Goal: Transaction & Acquisition: Purchase product/service

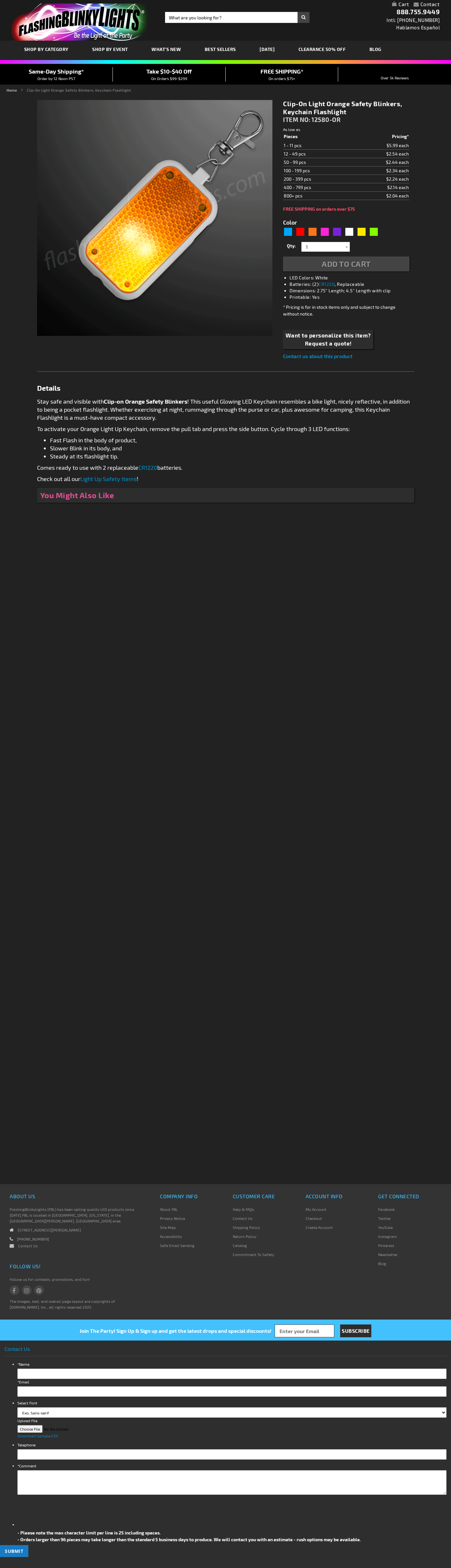
type input "5637"
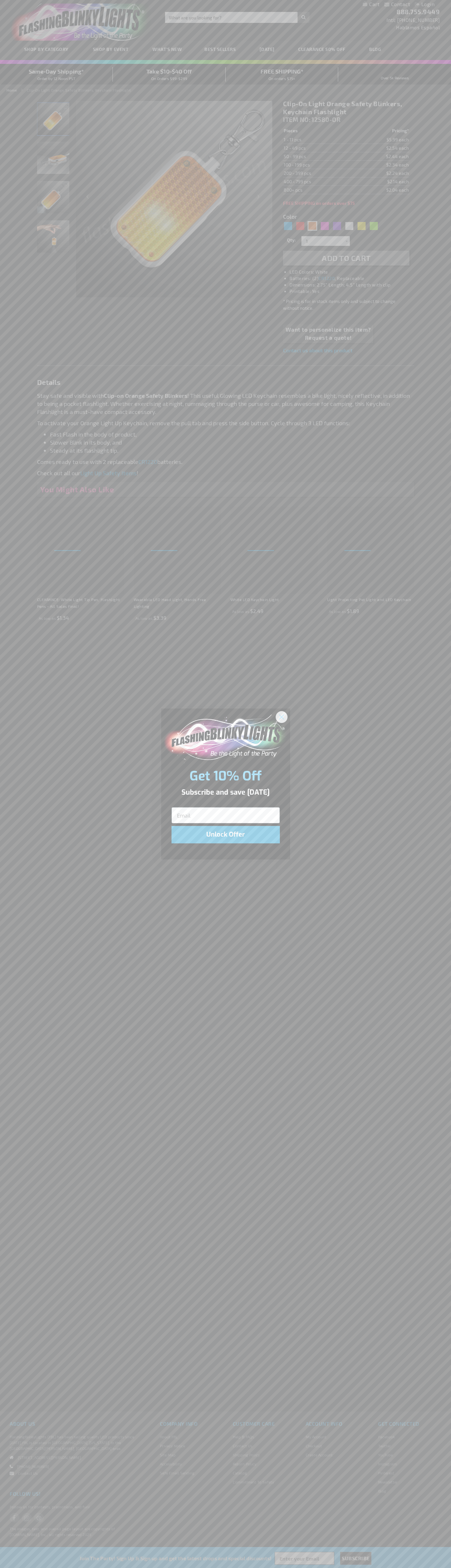
click at [282, 717] on icon "Close dialog" at bounding box center [282, 717] width 5 height 5
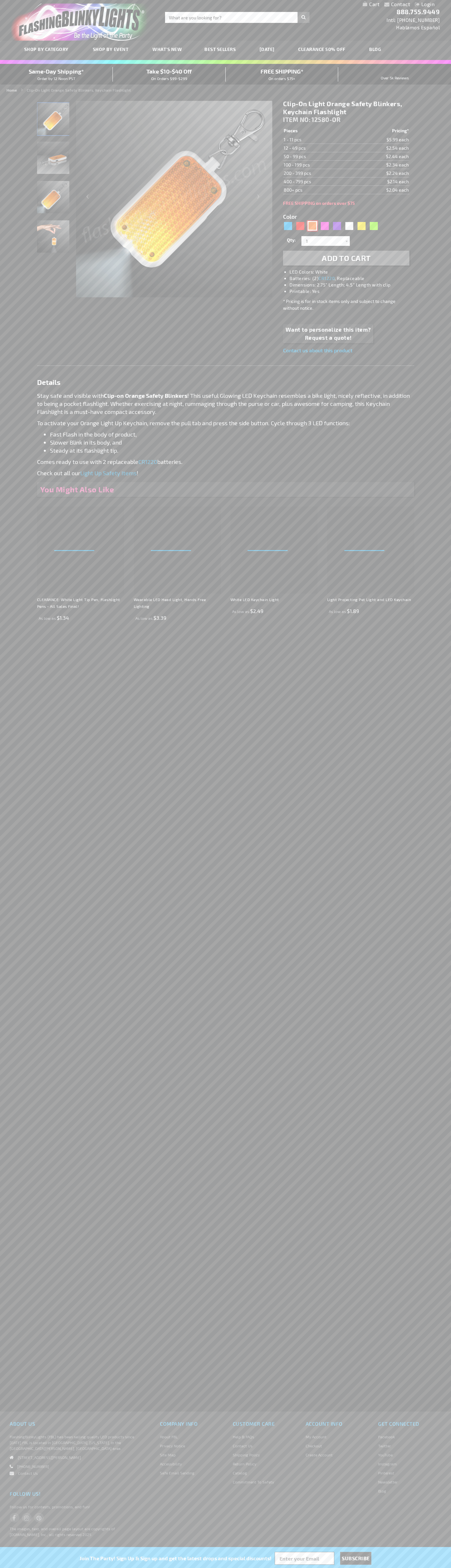
click at [313, 226] on div "Orange" at bounding box center [313, 226] width 10 height 10
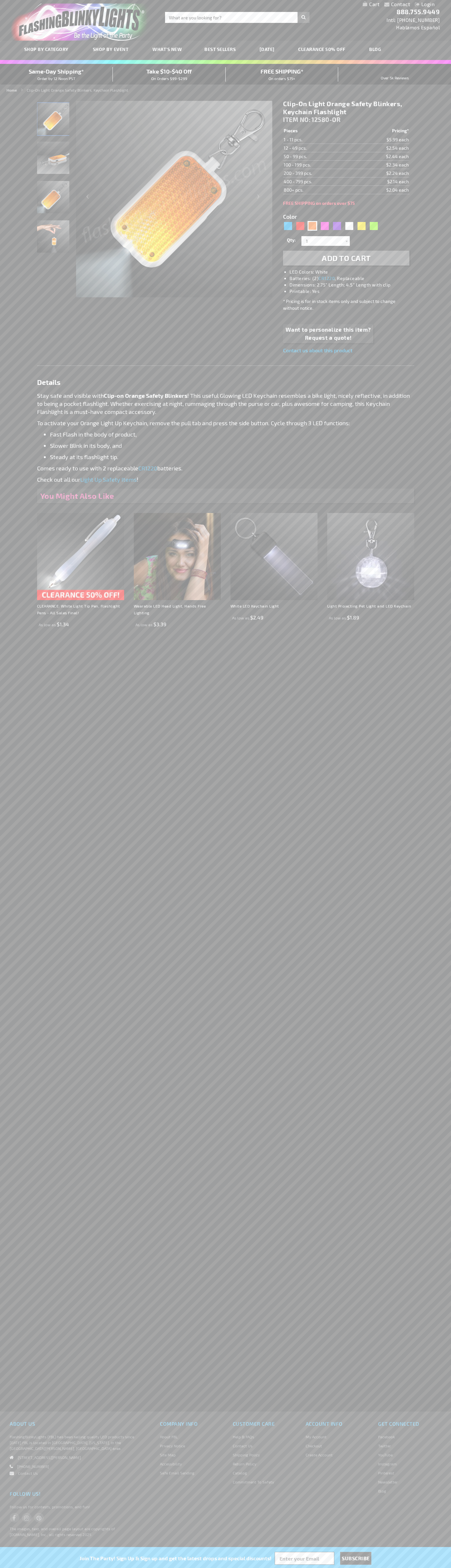
click at [347, 258] on span "Add to Cart" at bounding box center [346, 258] width 49 height 9
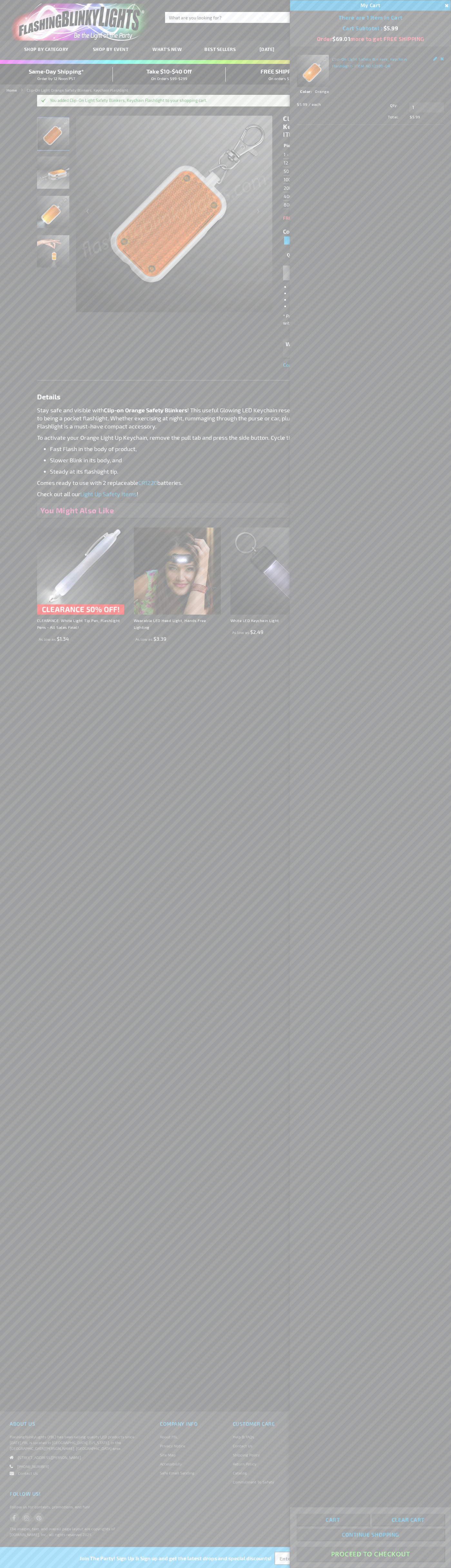
click at [371, 1555] on button "Proceed To Checkout" at bounding box center [371, 1554] width 148 height 15
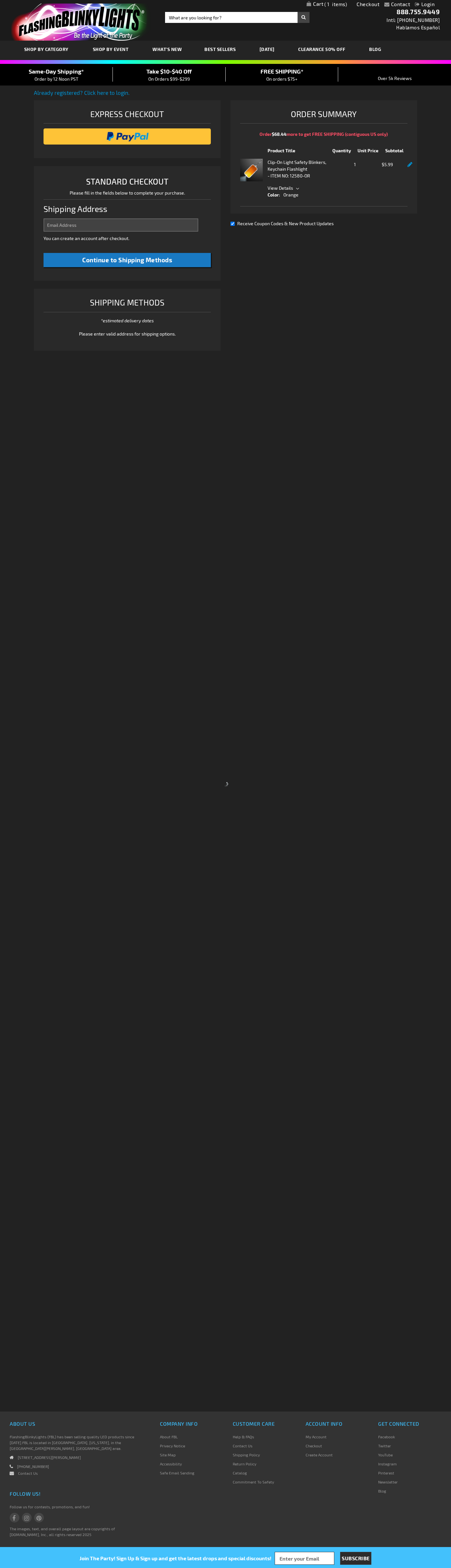
select select "US"
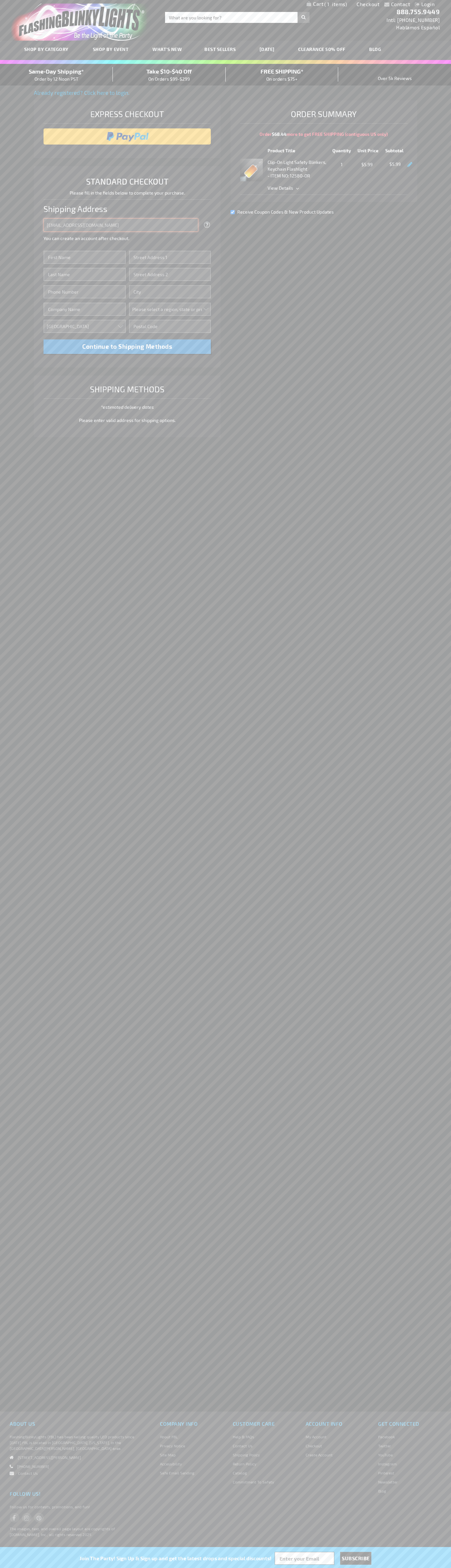
type input "johnsmith005@storebotmail.joonix.net"
type input "John"
type input "4021 Vernon Avenue"
type input "First floor"
type input "st. louis park"
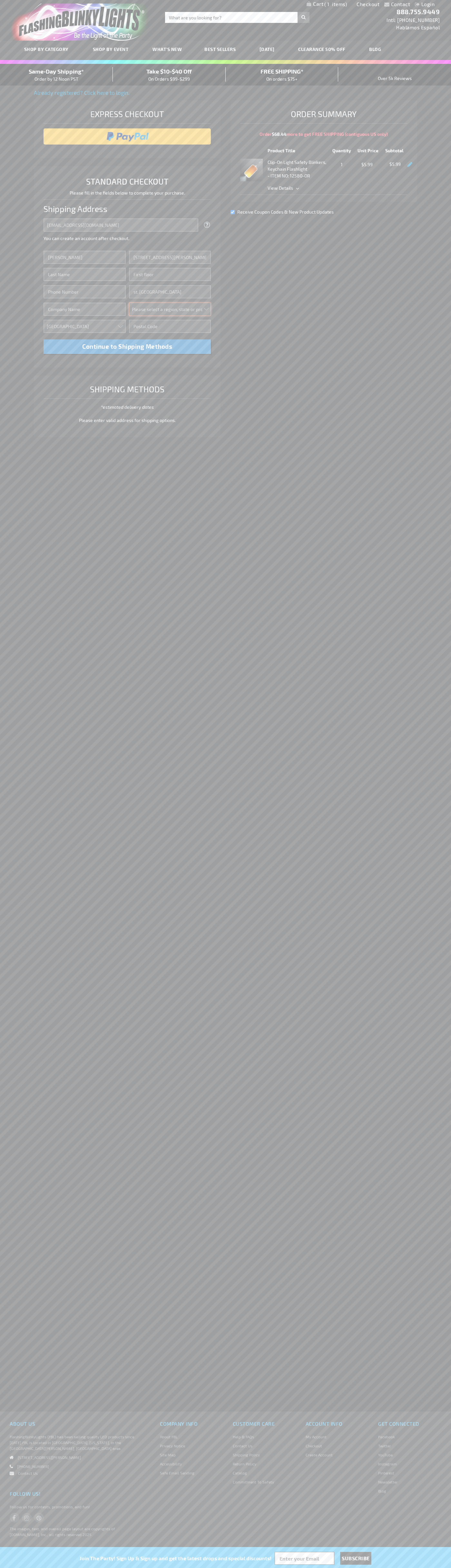
select select "34"
type input "55416"
type input "Smith"
type input "6502530000"
type input "John Smith"
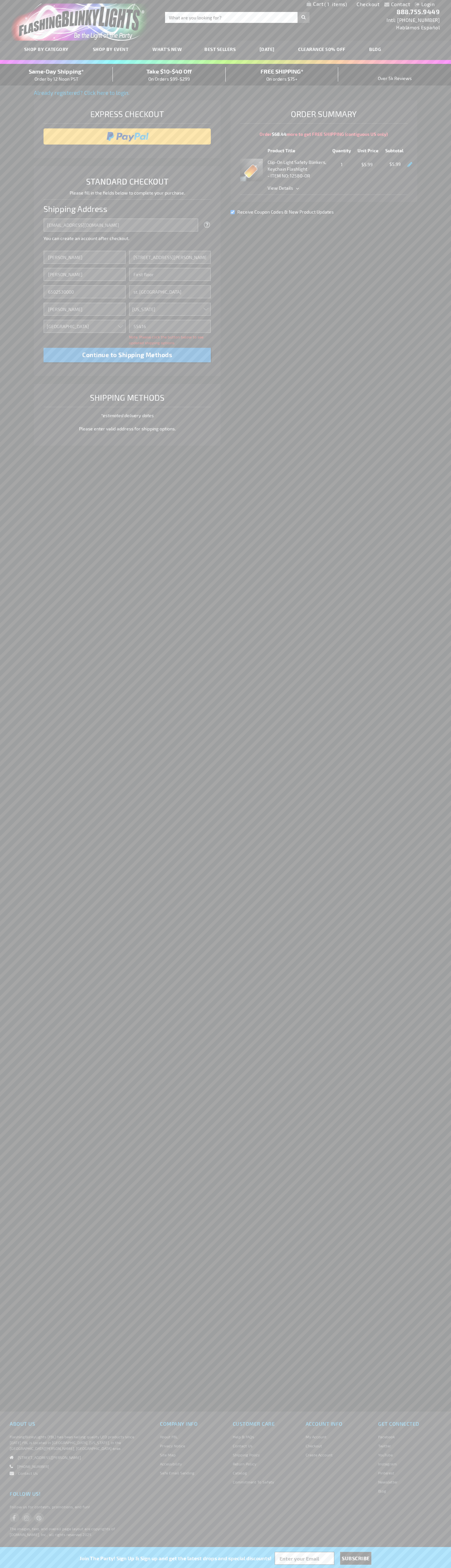
click at [56, 75] on div "Same-Day Shipping* Order by 12 Noon PST" at bounding box center [56, 75] width 113 height 15
click at [128, 136] on input "image" at bounding box center [127, 136] width 161 height 13
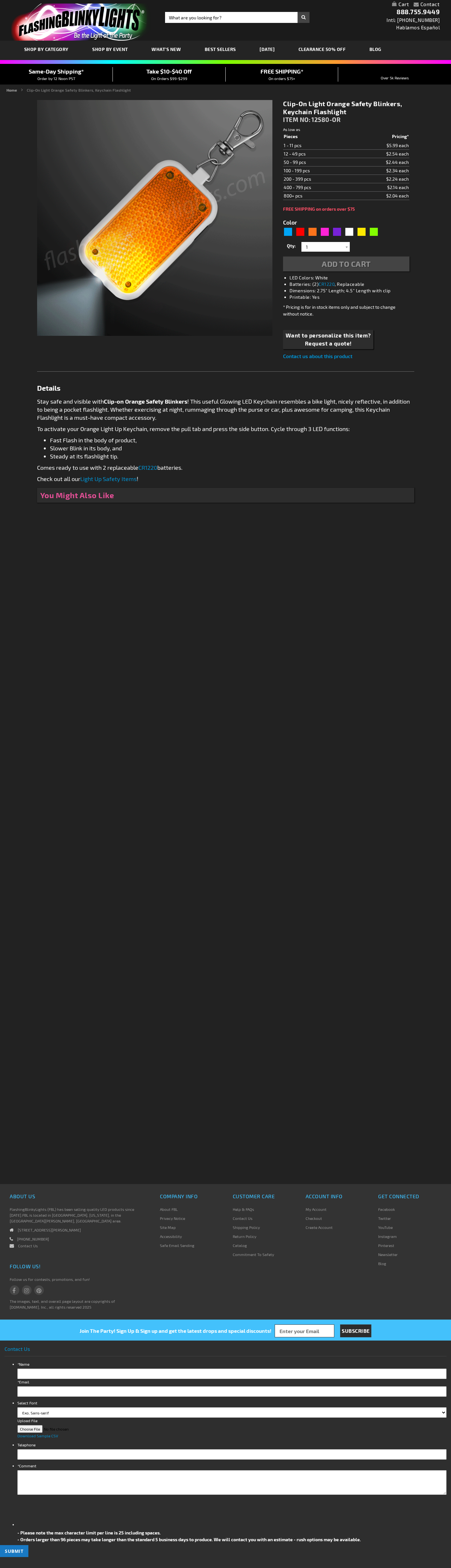
type input "5637"
